Goal: Task Accomplishment & Management: Complete application form

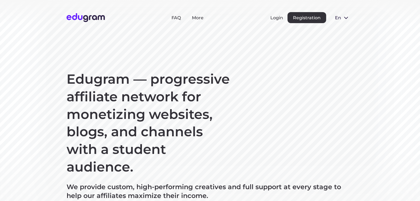
click at [92, 15] on img at bounding box center [85, 17] width 38 height 9
click at [82, 18] on img at bounding box center [85, 17] width 38 height 9
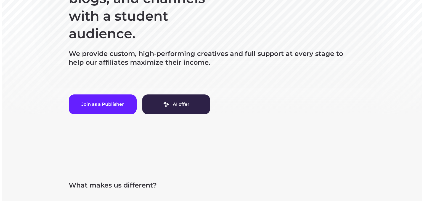
scroll to position [179, 0]
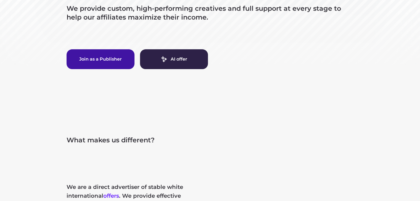
click at [130, 58] on button "Join as a Publisher" at bounding box center [100, 59] width 68 height 20
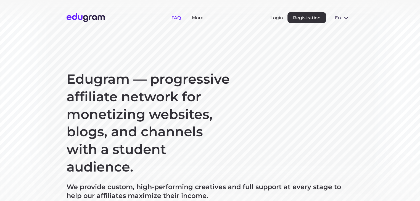
click at [177, 18] on link "FAQ" at bounding box center [175, 17] width 9 height 5
click at [196, 24] on header "FAQ More Login Registration en Русский English Português" at bounding box center [210, 17] width 420 height 35
click at [198, 21] on div "FAQ More Login Registration en Русский English Português" at bounding box center [209, 17] width 287 height 11
click at [199, 18] on link "More" at bounding box center [198, 17] width 12 height 5
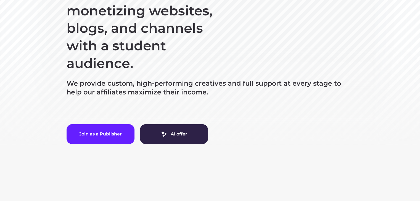
scroll to position [105, 0]
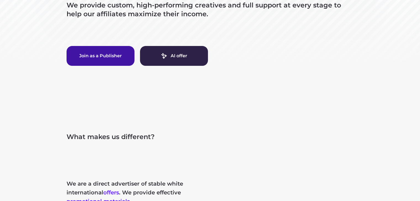
click at [94, 58] on button "Join as a Publisher" at bounding box center [100, 56] width 68 height 20
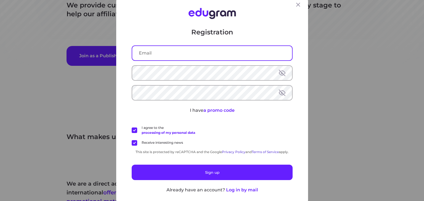
click at [173, 55] on input "text" at bounding box center [212, 53] width 160 height 14
type input "[EMAIL_ADDRESS][DOMAIN_NAME]"
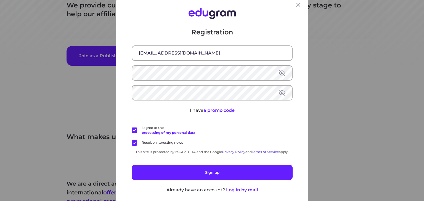
click at [180, 80] on div at bounding box center [212, 72] width 161 height 15
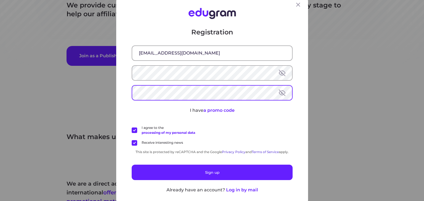
click at [132, 143] on label "Receive interesting news" at bounding box center [157, 143] width 51 height 6
click at [0, 0] on input "Receive interesting news" at bounding box center [0, 0] width 0 height 0
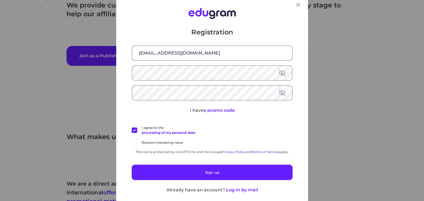
click at [132, 128] on label "I agree to the processing of my personal data" at bounding box center [163, 130] width 63 height 10
click at [0, 0] on input "I agree to the processing of my personal data" at bounding box center [0, 0] width 0 height 0
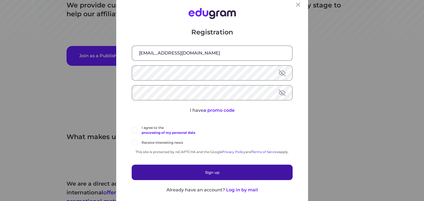
click at [145, 167] on button "Sign up" at bounding box center [212, 172] width 161 height 15
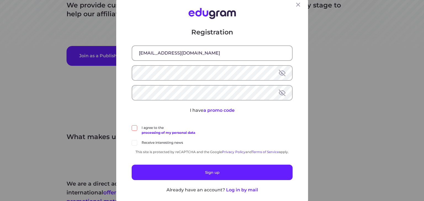
click at [132, 129] on label "I agree to the processing of my personal data" at bounding box center [163, 130] width 63 height 10
click at [0, 0] on input "I agree to the processing of my personal data" at bounding box center [0, 0] width 0 height 0
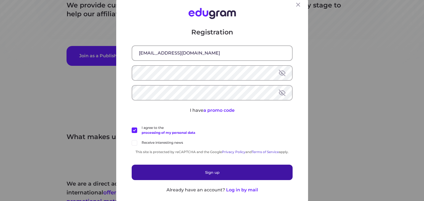
click at [151, 171] on button "Sign up" at bounding box center [212, 172] width 161 height 15
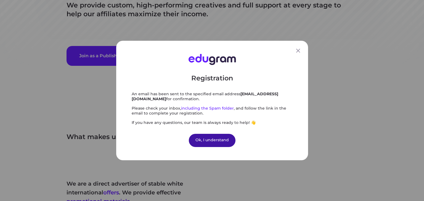
click at [216, 136] on div "Ok, I understand" at bounding box center [212, 140] width 47 height 13
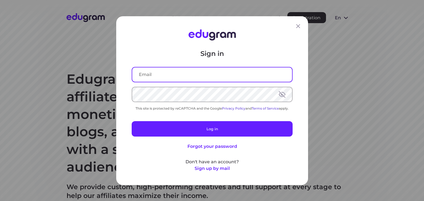
click at [217, 75] on input "text" at bounding box center [212, 74] width 160 height 14
type input "[EMAIL_ADDRESS][DOMAIN_NAME]"
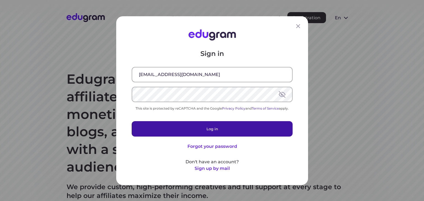
click at [239, 132] on button "Log in" at bounding box center [212, 128] width 161 height 15
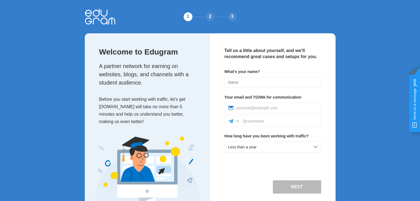
scroll to position [16, 0]
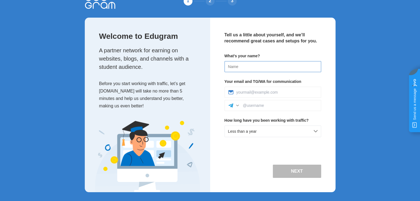
click at [259, 65] on input at bounding box center [272, 66] width 97 height 11
type input "[PERSON_NAME]"
click at [254, 91] on input at bounding box center [276, 92] width 81 height 4
type input "[EMAIL_ADDRESS][DOMAIN_NAME]"
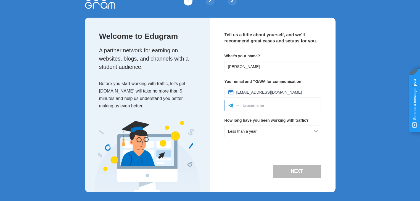
click at [262, 106] on input at bounding box center [280, 105] width 74 height 4
click at [238, 105] on div at bounding box center [237, 106] width 6 height 6
click at [257, 105] on input at bounding box center [280, 105] width 74 height 4
click at [301, 168] on button "Next" at bounding box center [297, 171] width 48 height 13
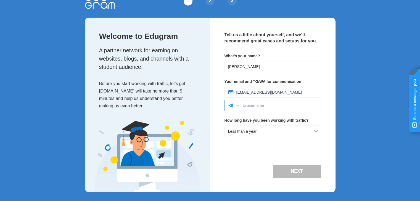
click at [284, 105] on input at bounding box center [280, 105] width 74 height 4
type input "n/a"
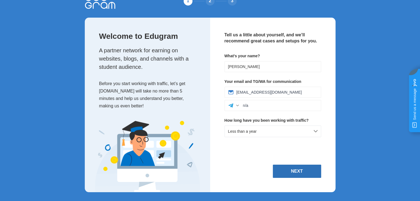
click at [296, 166] on button "Next" at bounding box center [297, 171] width 48 height 13
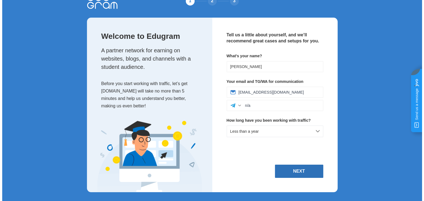
scroll to position [0, 0]
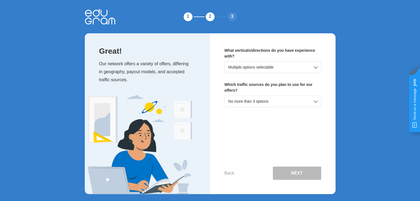
click at [263, 71] on div "Multiple options selectable" at bounding box center [272, 68] width 97 height 12
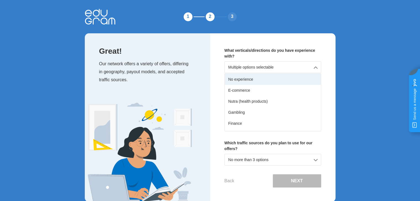
click at [254, 81] on div "No experience" at bounding box center [273, 79] width 96 height 11
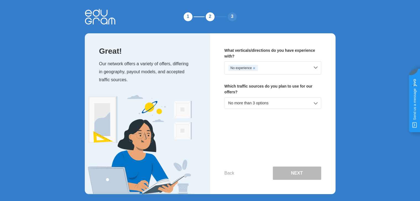
click at [280, 104] on div "No more than 3 options" at bounding box center [272, 103] width 97 height 12
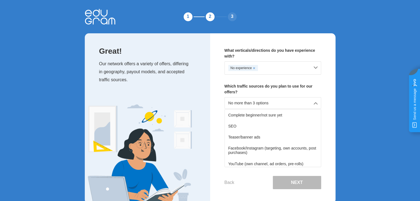
click at [320, 116] on div "Complete beginner/not sure yet SEO Teaser/banner ads Facebook/Instagram (target…" at bounding box center [272, 139] width 97 height 58
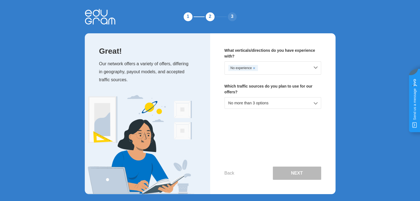
click at [280, 106] on div "No more than 3 options" at bounding box center [272, 103] width 97 height 12
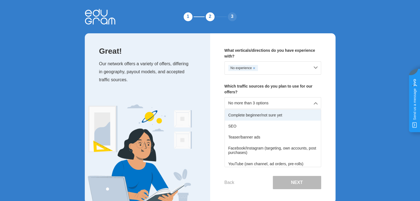
click at [271, 116] on div "Complete beginner/not sure yet" at bounding box center [273, 115] width 96 height 11
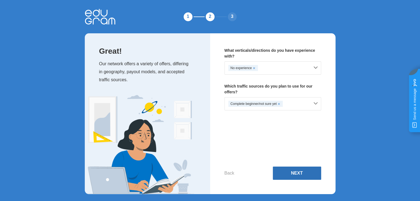
click at [300, 175] on button "Next" at bounding box center [297, 173] width 48 height 13
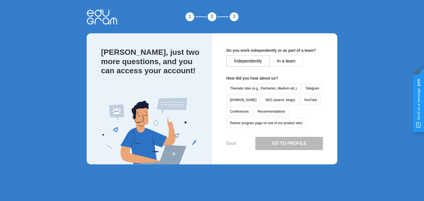
click at [261, 61] on button "Independently" at bounding box center [247, 61] width 43 height 11
click at [270, 96] on button "SEO (search, blogs)" at bounding box center [280, 100] width 37 height 10
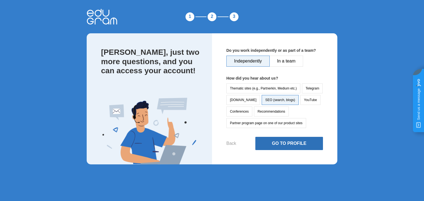
click at [280, 141] on button "Go to Profile" at bounding box center [289, 143] width 68 height 13
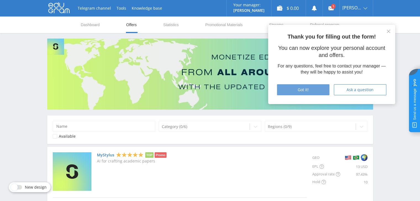
click at [318, 90] on div "Got it!" at bounding box center [303, 90] width 39 height 4
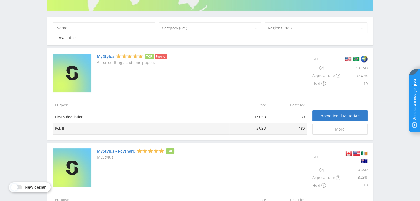
scroll to position [99, 0]
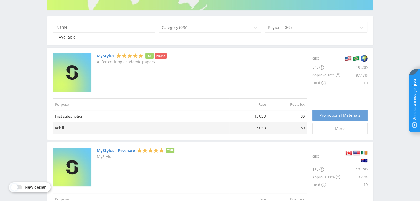
click at [329, 116] on span "Promotional Materials" at bounding box center [339, 115] width 41 height 4
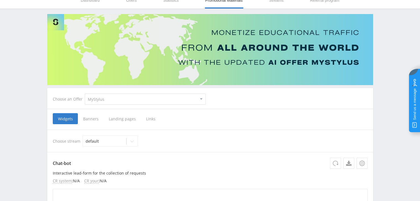
scroll to position [26, 0]
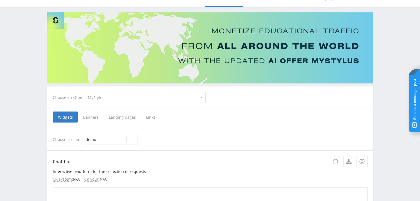
click at [93, 116] on span "Banners" at bounding box center [91, 117] width 26 height 11
click at [0, 0] on input "Banners" at bounding box center [0, 0] width 0 height 0
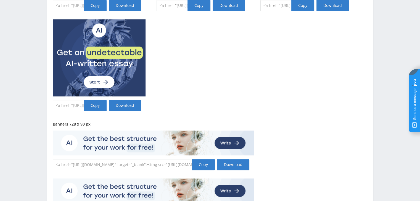
scroll to position [547, 0]
